Goal: Information Seeking & Learning: Learn about a topic

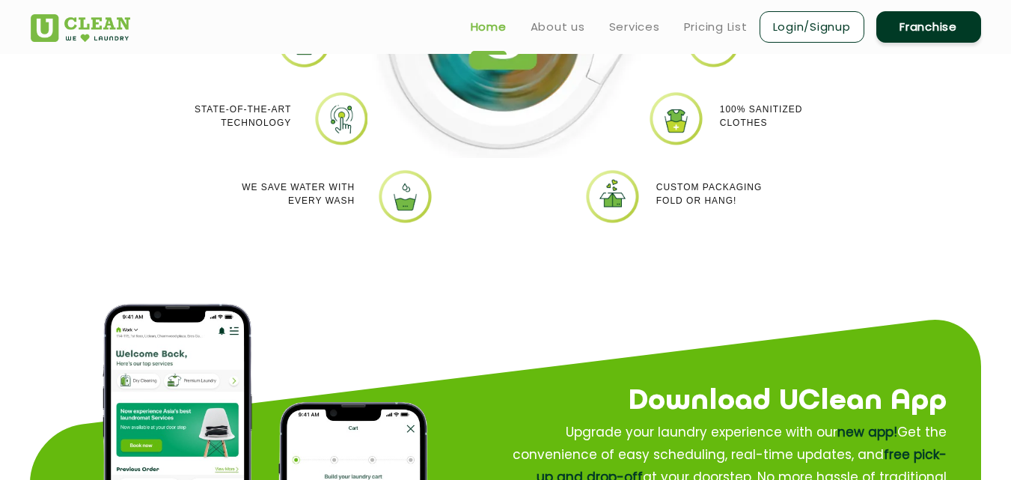
scroll to position [1347, 0]
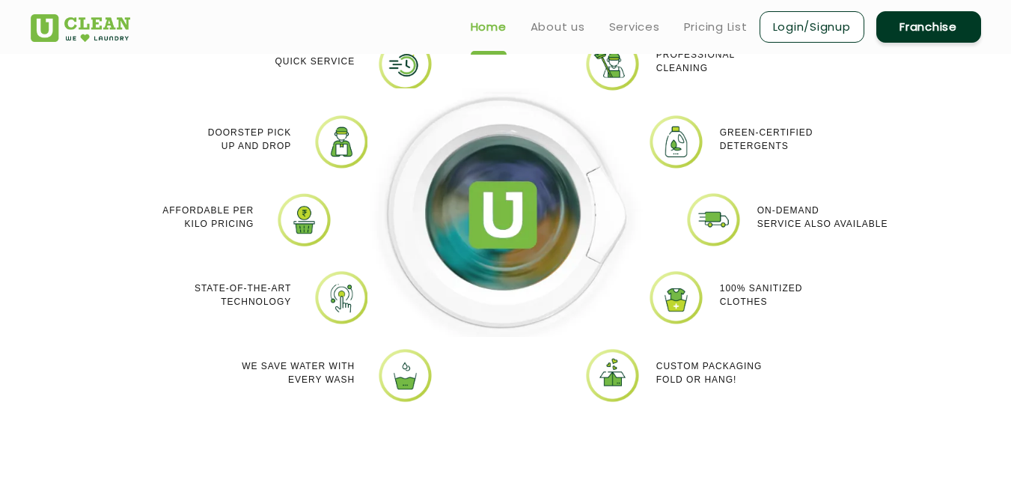
click at [715, 15] on ul "Home About us Services Pricing List Login/Signup Franchise" at bounding box center [720, 26] width 522 height 35
click at [710, 24] on link "Pricing List" at bounding box center [716, 27] width 64 height 18
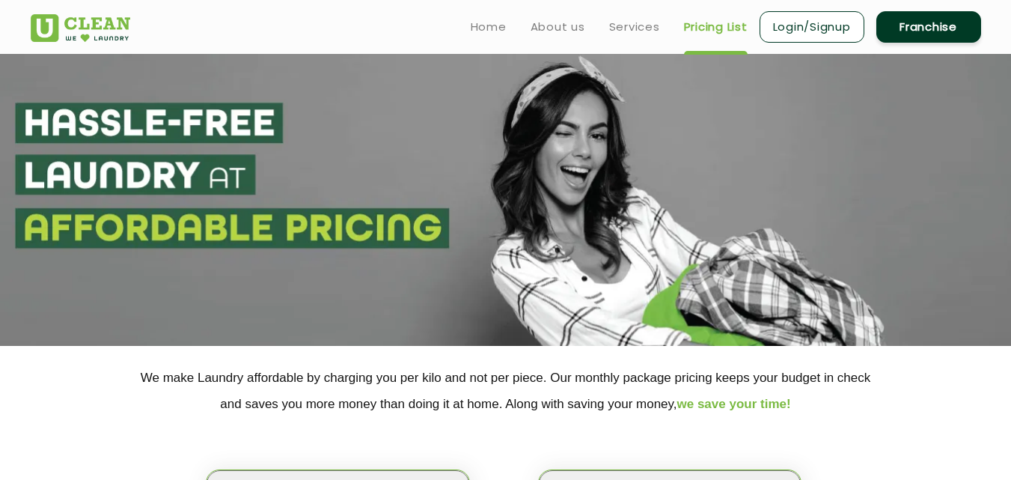
select select "0"
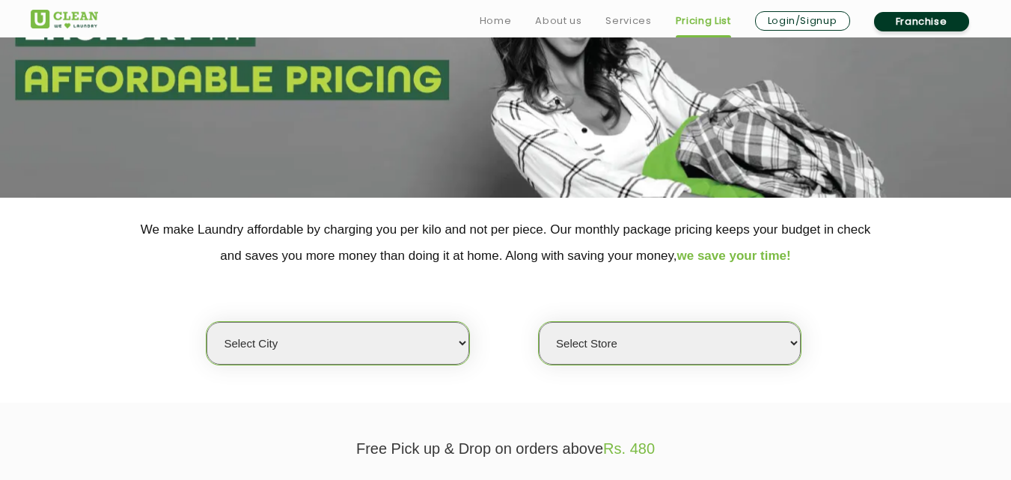
scroll to position [299, 0]
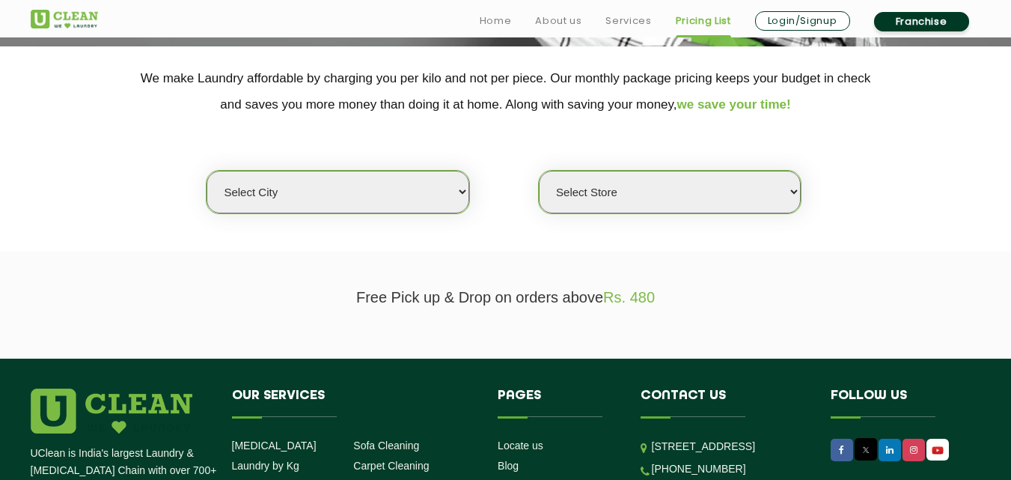
click at [474, 188] on div "Select city [GEOGRAPHIC_DATA] [GEOGRAPHIC_DATA] [GEOGRAPHIC_DATA] [GEOGRAPHIC_D…" at bounding box center [505, 165] width 973 height 97
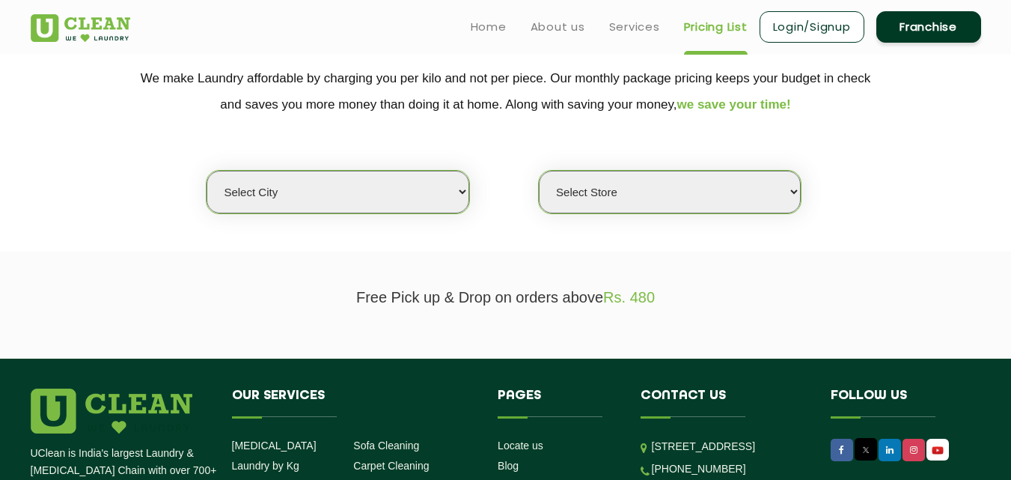
scroll to position [0, 0]
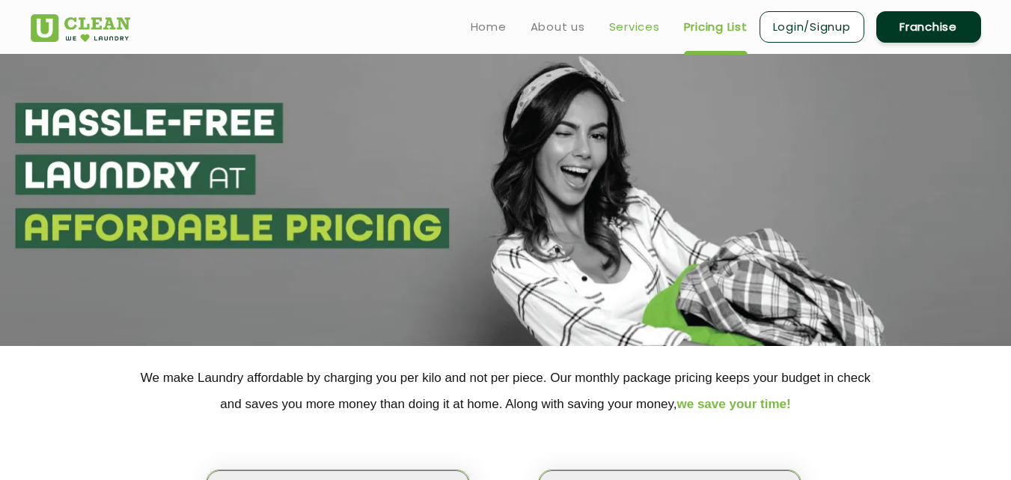
click at [655, 25] on link "Services" at bounding box center [634, 27] width 51 height 18
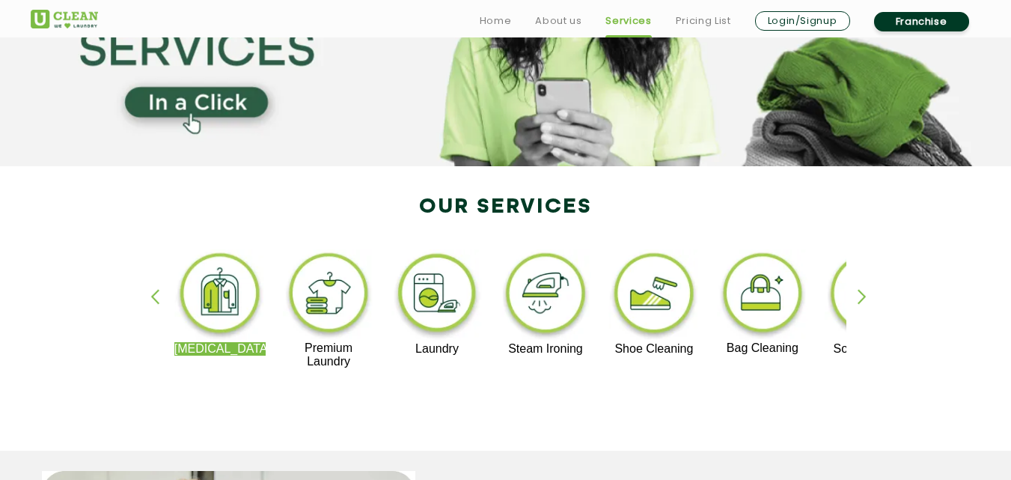
scroll to position [224, 0]
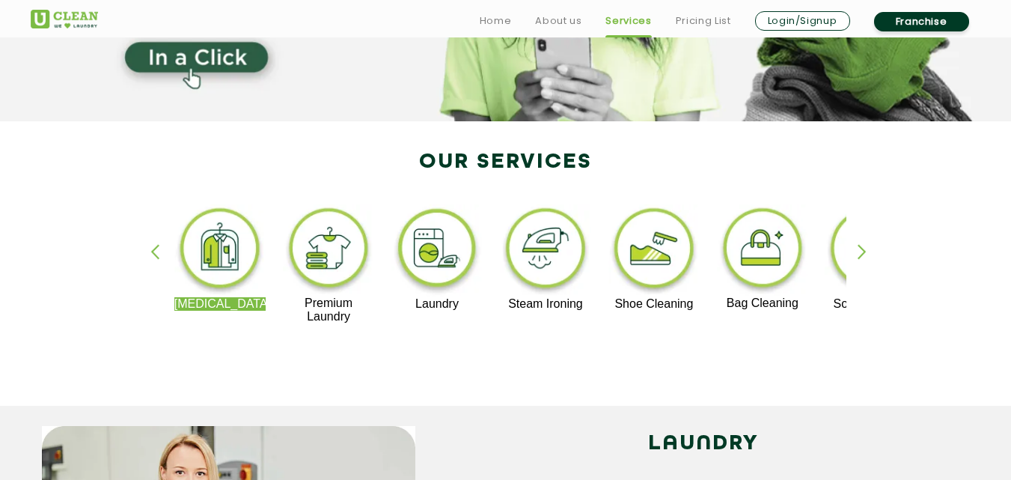
click at [861, 248] on div "button" at bounding box center [869, 264] width 22 height 41
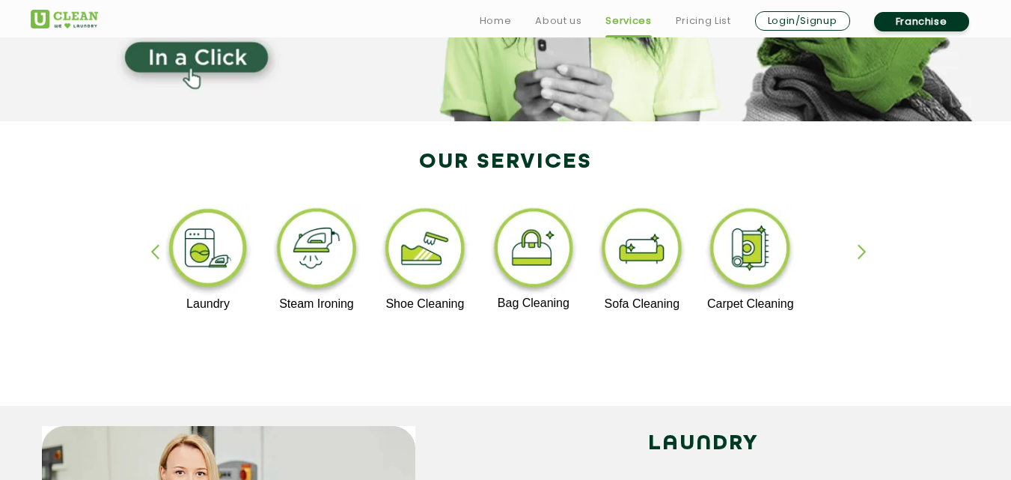
click at [861, 248] on div "button" at bounding box center [869, 264] width 22 height 41
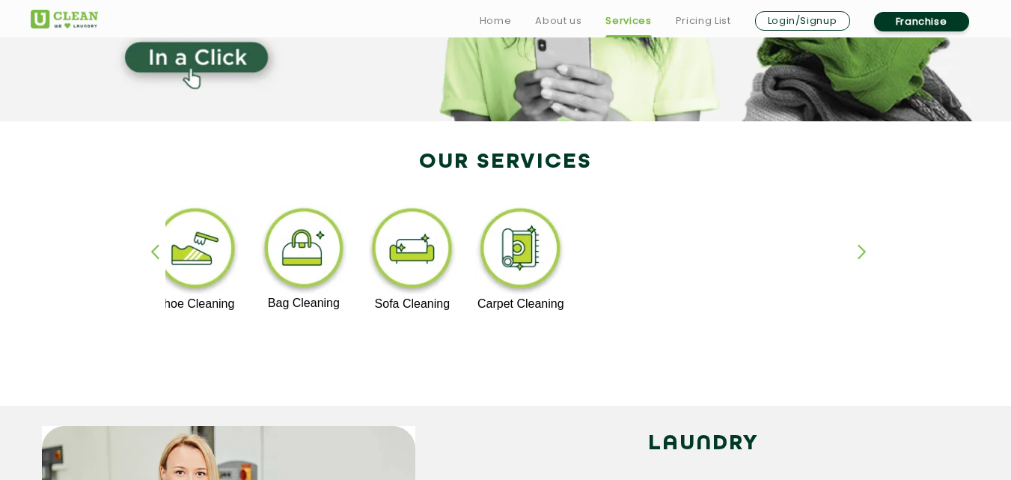
click at [861, 248] on div "button" at bounding box center [869, 264] width 22 height 41
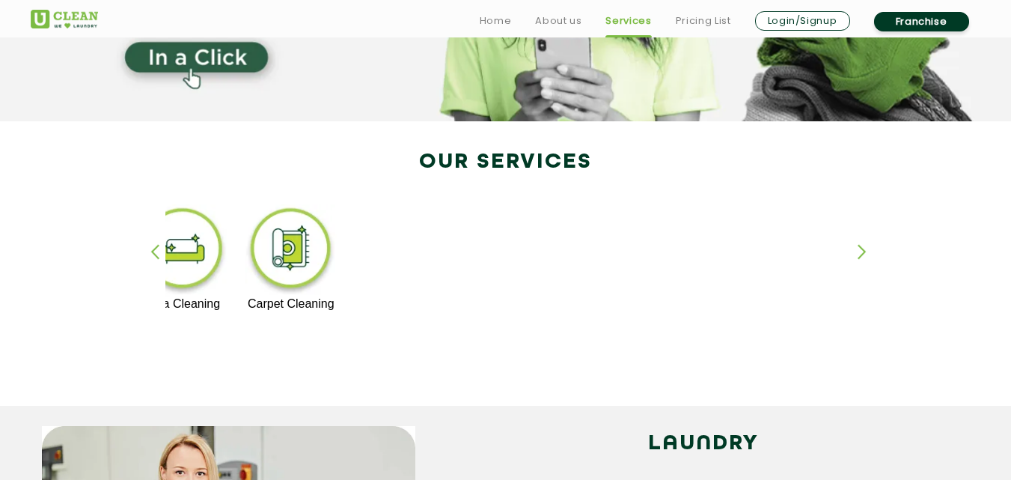
click at [861, 248] on div "button" at bounding box center [869, 264] width 22 height 41
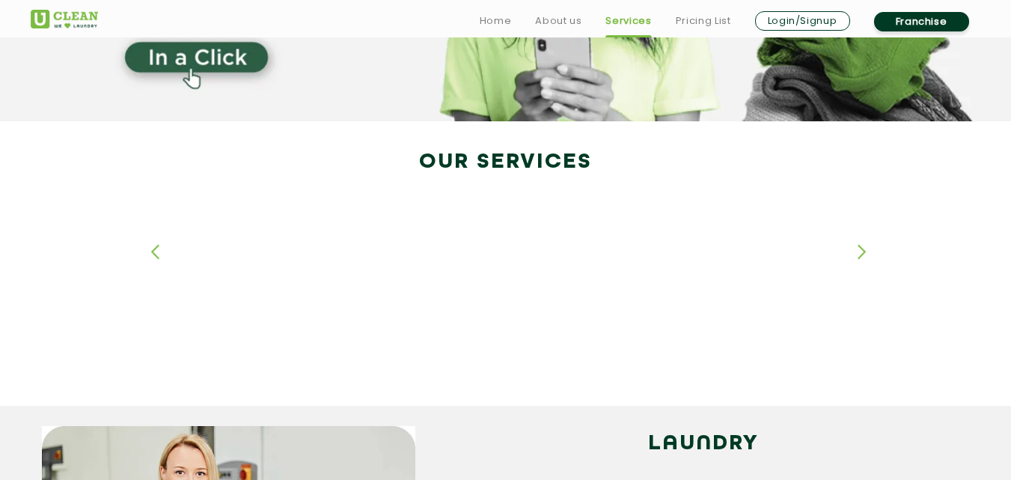
click at [157, 255] on div "button" at bounding box center [161, 264] width 22 height 41
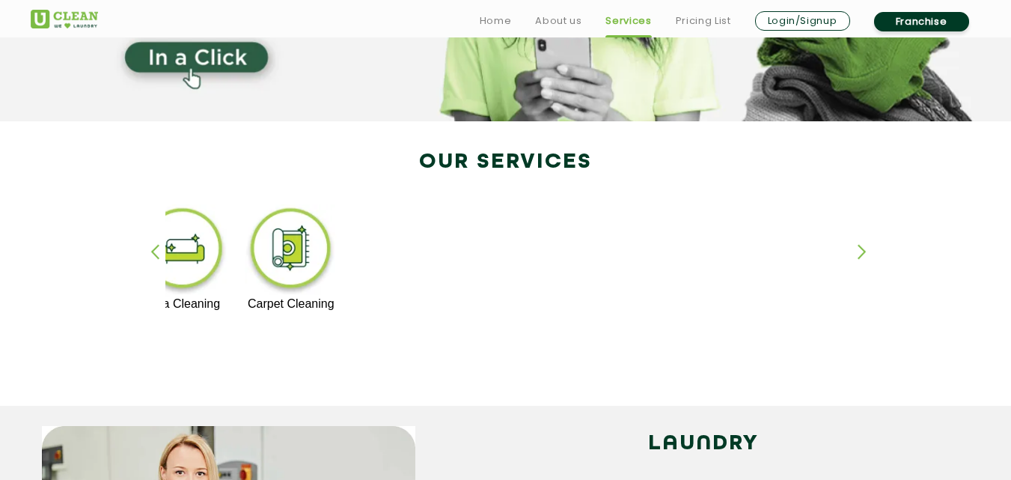
click at [157, 254] on div "button" at bounding box center [161, 264] width 22 height 41
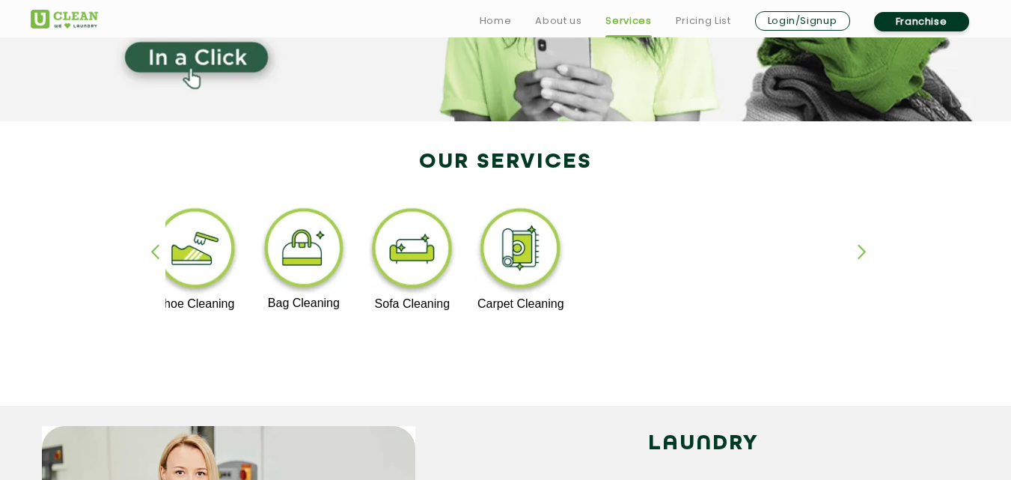
click at [157, 254] on div "button" at bounding box center [161, 264] width 22 height 41
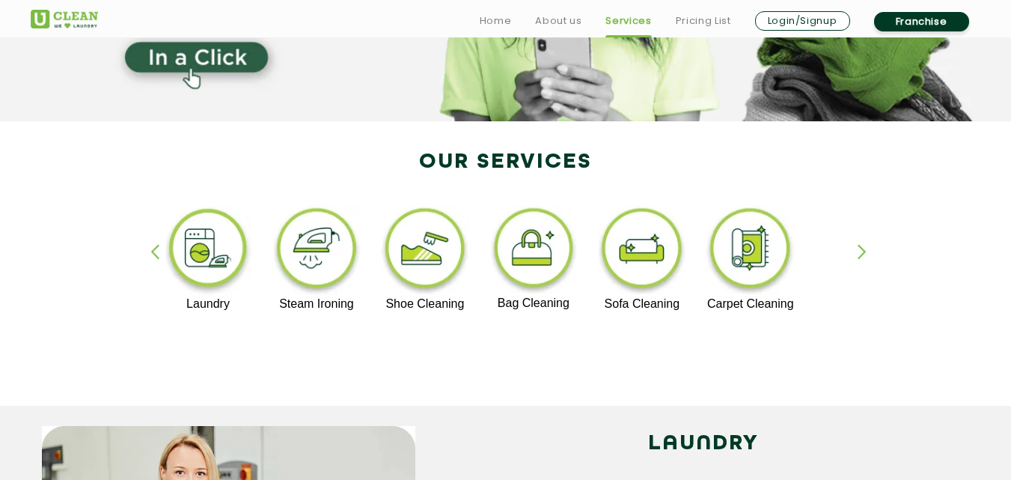
click at [157, 254] on div "button" at bounding box center [161, 264] width 22 height 41
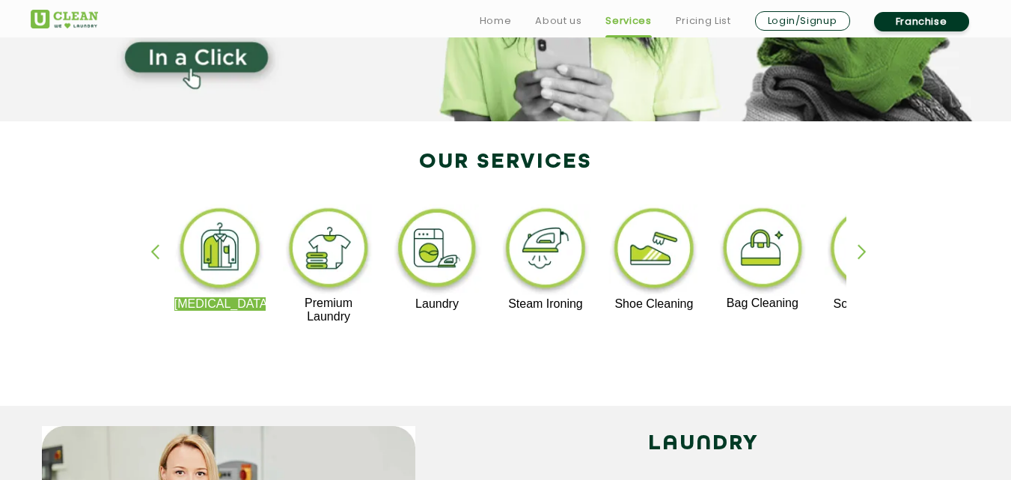
click at [157, 254] on div "button" at bounding box center [161, 264] width 22 height 41
click at [276, 373] on div "[MEDICAL_DATA] Premium Laundry Laundry Steam Ironing Shoe Cleaning Bag Cleaning…" at bounding box center [505, 270] width 973 height 269
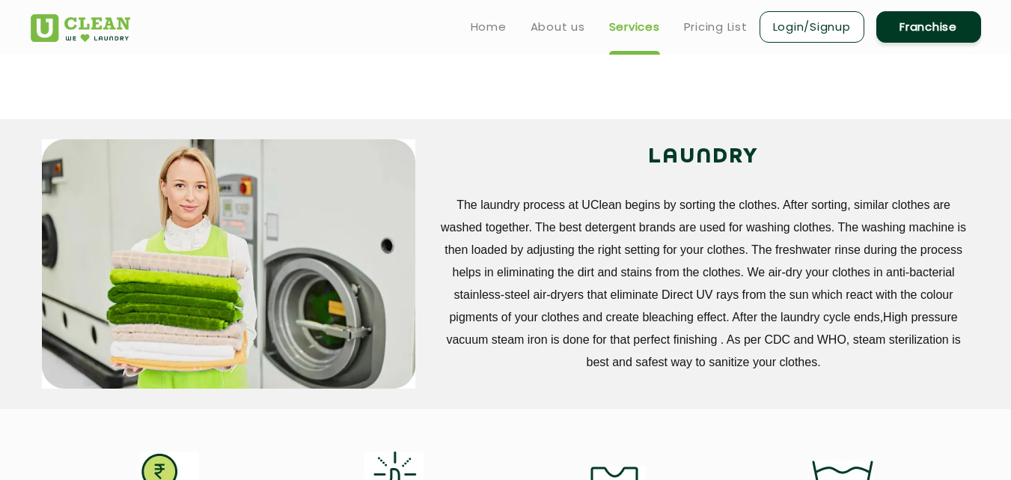
scroll to position [449, 0]
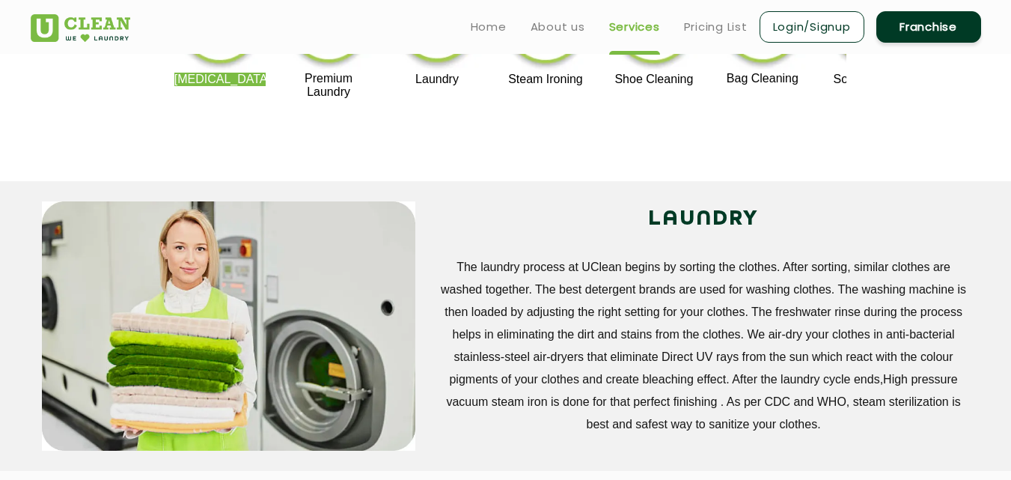
drag, startPoint x: 224, startPoint y: 303, endPoint x: 266, endPoint y: 347, distance: 61.4
click at [266, 347] on img at bounding box center [228, 325] width 373 height 249
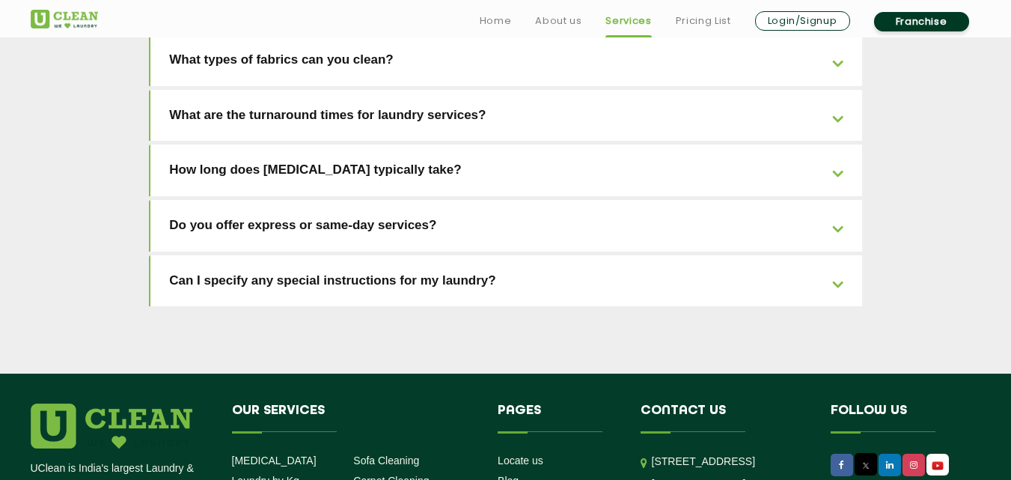
scroll to position [3367, 0]
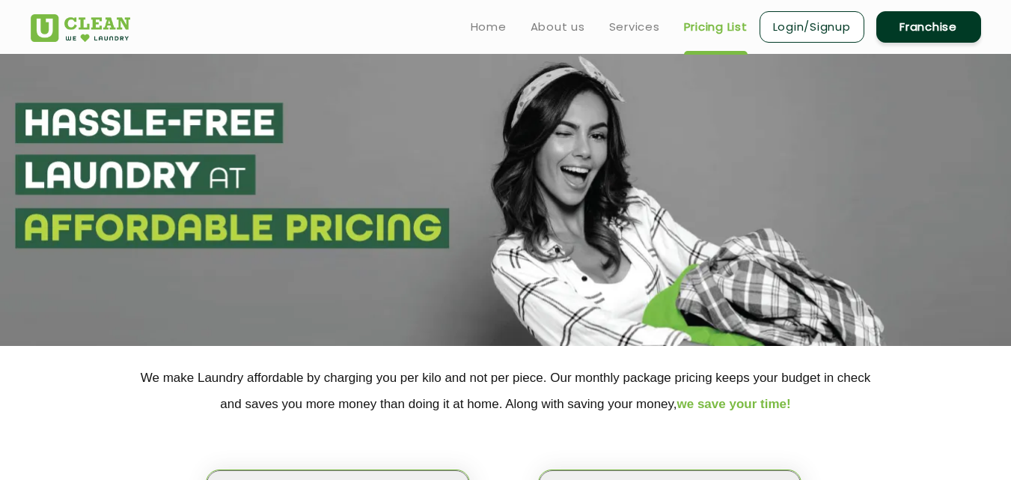
scroll to position [743, 0]
